Goal: Browse casually: Explore the website without a specific task or goal

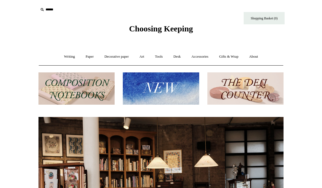
click at [175, 87] on img at bounding box center [161, 88] width 76 height 32
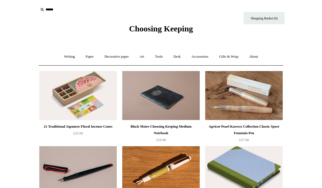
click at [205, 58] on link "Accessories +" at bounding box center [200, 56] width 27 height 14
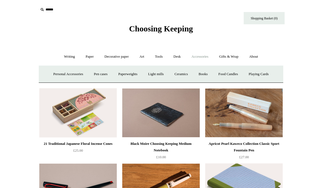
click at [73, 76] on link "Personal Accessories +" at bounding box center [68, 74] width 40 height 14
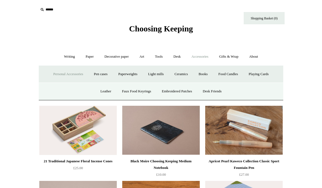
click at [104, 92] on link "Leather" at bounding box center [105, 91] width 21 height 14
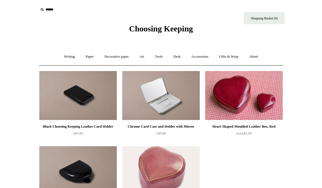
click at [204, 60] on link "Accessories +" at bounding box center [200, 56] width 27 height 14
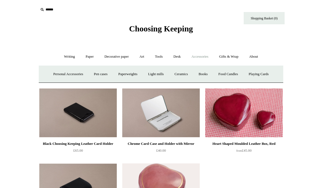
click at [128, 73] on link "Paperweights +" at bounding box center [127, 74] width 29 height 14
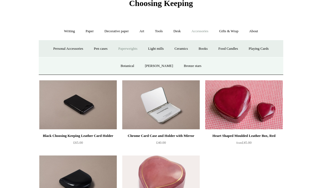
scroll to position [29, 0]
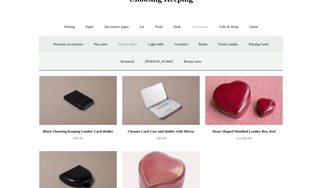
click at [191, 63] on link "Bronze stars" at bounding box center [193, 62] width 28 height 14
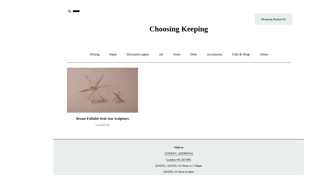
scroll to position [5, 0]
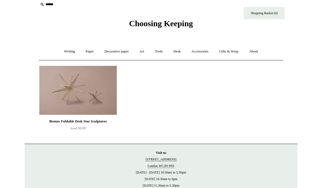
click at [205, 52] on link "Accessories +" at bounding box center [200, 51] width 27 height 14
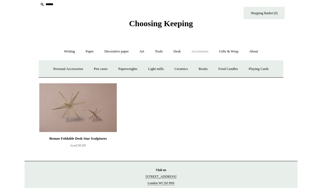
click at [208, 71] on link "Books" at bounding box center [203, 69] width 19 height 14
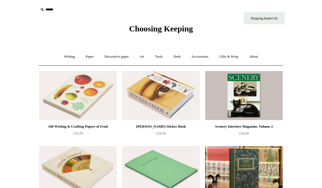
click at [181, 57] on link "Desk +" at bounding box center [177, 56] width 17 height 14
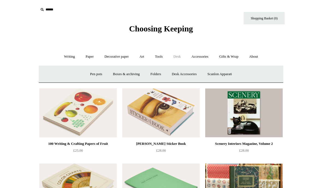
click at [185, 74] on link "Desk Accessories" at bounding box center [184, 74] width 35 height 14
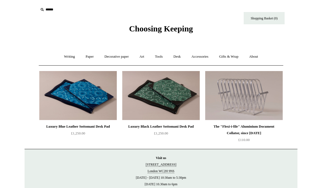
click at [158, 58] on link "Tools +" at bounding box center [159, 56] width 18 height 14
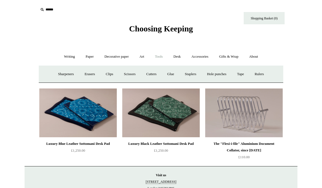
click at [178, 56] on link "Desk +" at bounding box center [177, 56] width 17 height 14
click at [226, 74] on link "Scanlon Apparati" at bounding box center [219, 74] width 34 height 14
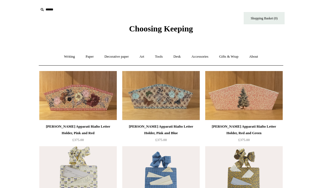
click at [182, 58] on link "Desk +" at bounding box center [177, 56] width 17 height 14
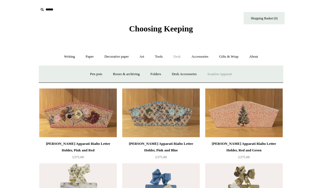
click at [129, 73] on link "Boxes & archiving" at bounding box center [126, 74] width 37 height 14
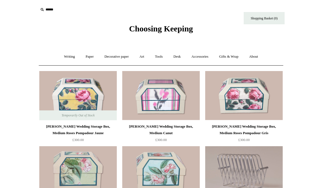
click at [70, 56] on link "Writing +" at bounding box center [69, 56] width 21 height 14
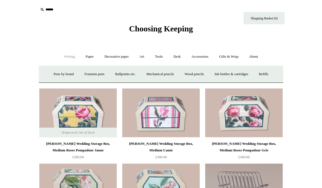
click at [88, 56] on link "Paper +" at bounding box center [90, 56] width 18 height 14
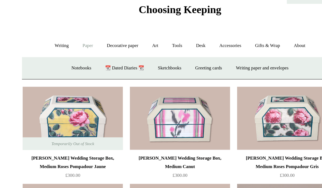
click at [135, 49] on link "Art +" at bounding box center [142, 56] width 14 height 14
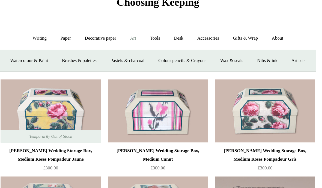
scroll to position [3, 0]
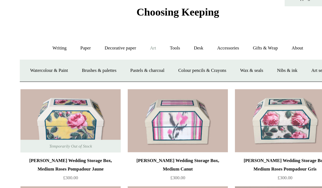
click at [42, 64] on link "Watercolour & Paint" at bounding box center [61, 71] width 39 height 14
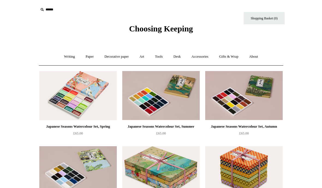
click at [259, 55] on link "About +" at bounding box center [253, 56] width 19 height 14
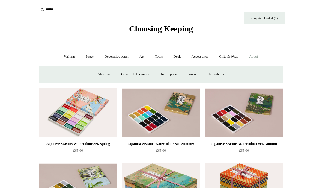
click at [198, 74] on link "Journal +" at bounding box center [193, 74] width 20 height 14
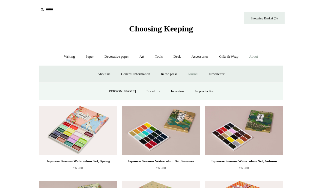
click at [92, 62] on link "Paper +" at bounding box center [90, 56] width 18 height 14
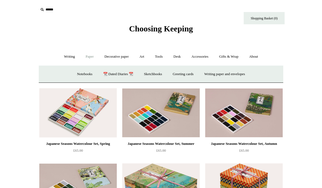
click at [82, 73] on link "Notebooks +" at bounding box center [84, 74] width 25 height 14
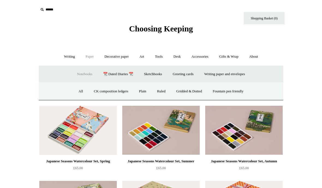
click at [102, 90] on link "CK composition ledgers" at bounding box center [111, 91] width 44 height 14
